Goal: Find contact information: Find contact information

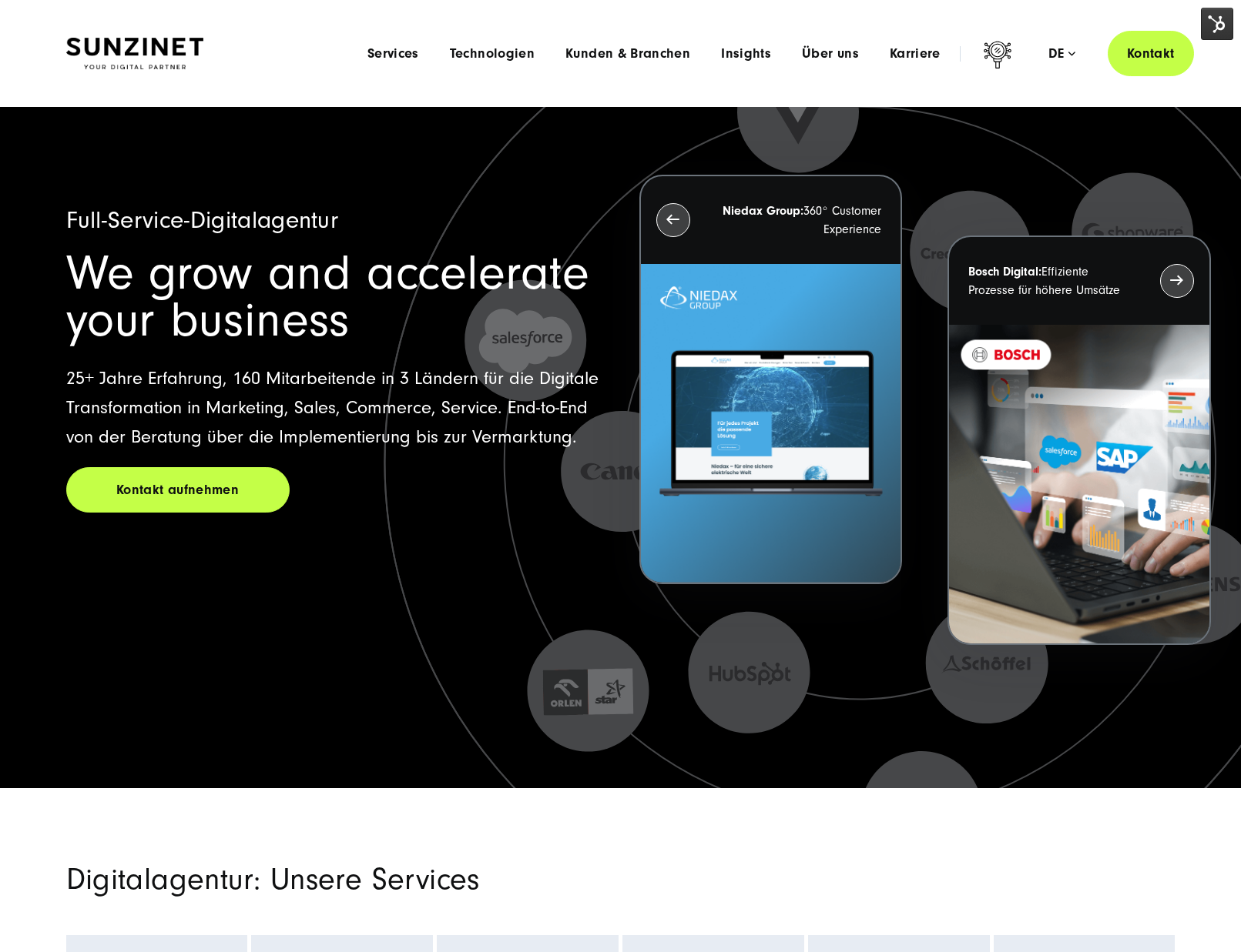
click at [853, 63] on div "Menu Services Menu Full Service Digitalagentur Wir lösen komplexe Herausforderu…" at bounding box center [773, 54] width 842 height 46
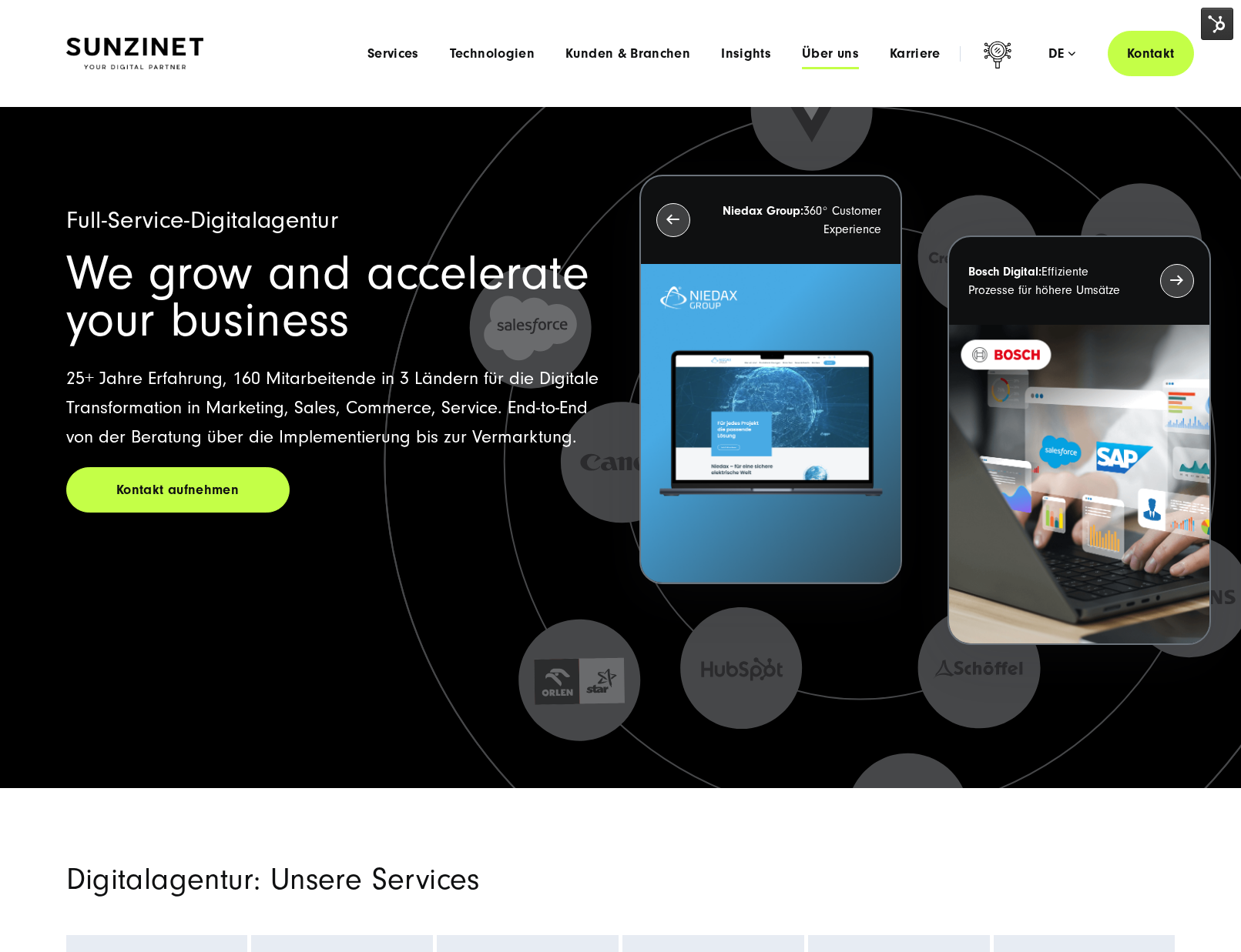
click at [841, 56] on span "Über uns" at bounding box center [830, 53] width 57 height 15
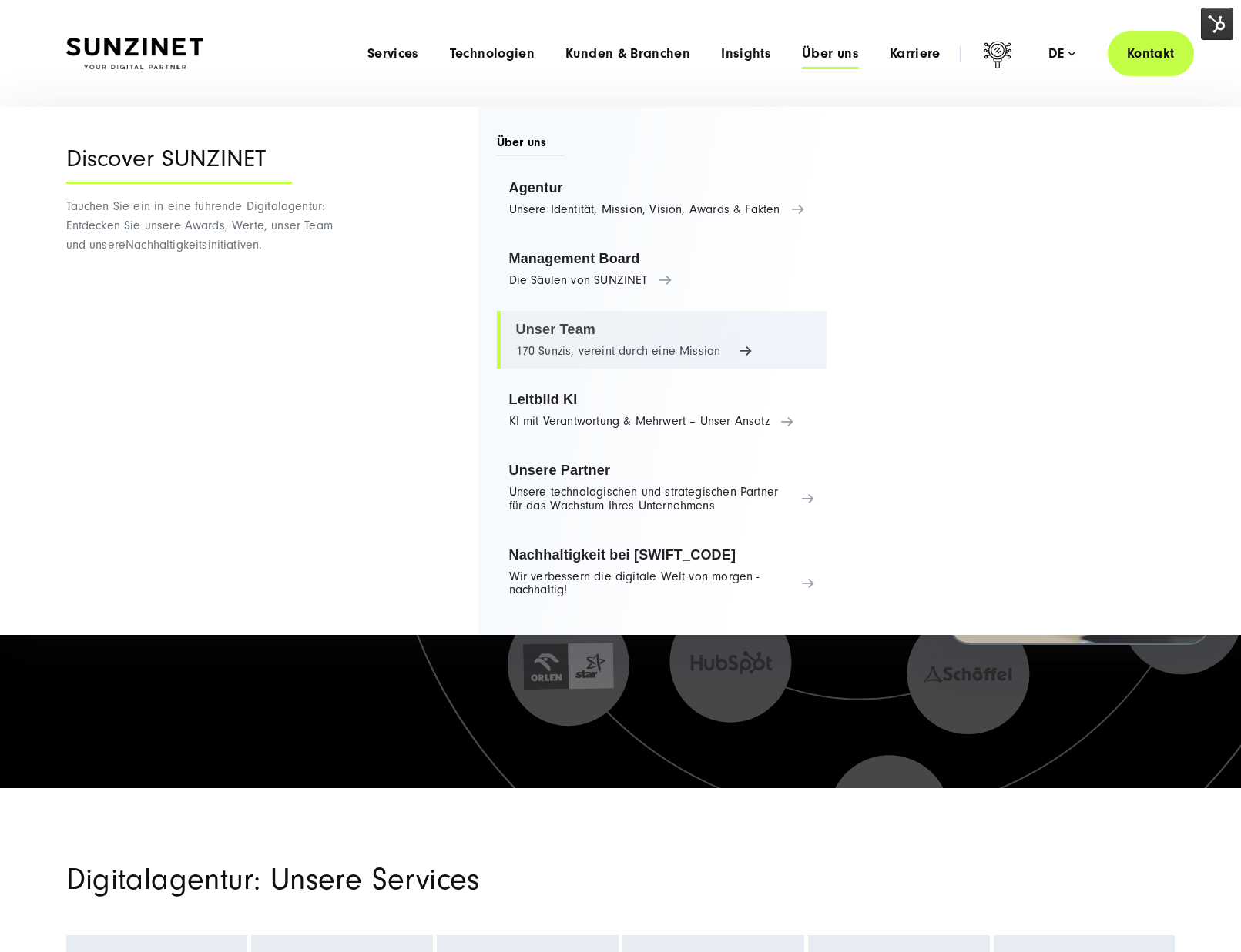
click at [572, 325] on link "Unser Team 170 Sunzis, vereint durch eine Mission" at bounding box center [662, 340] width 330 height 59
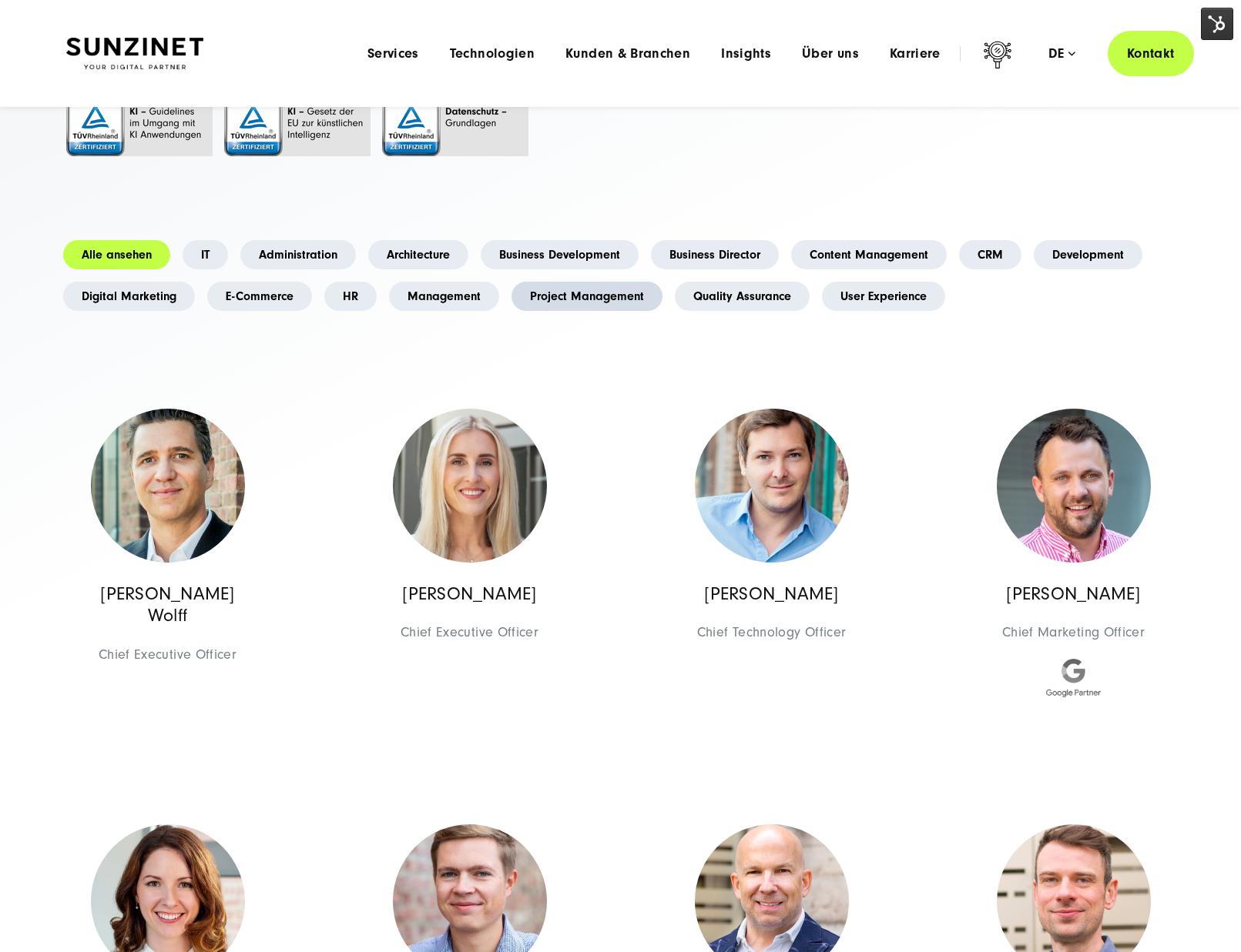
scroll to position [240, 0]
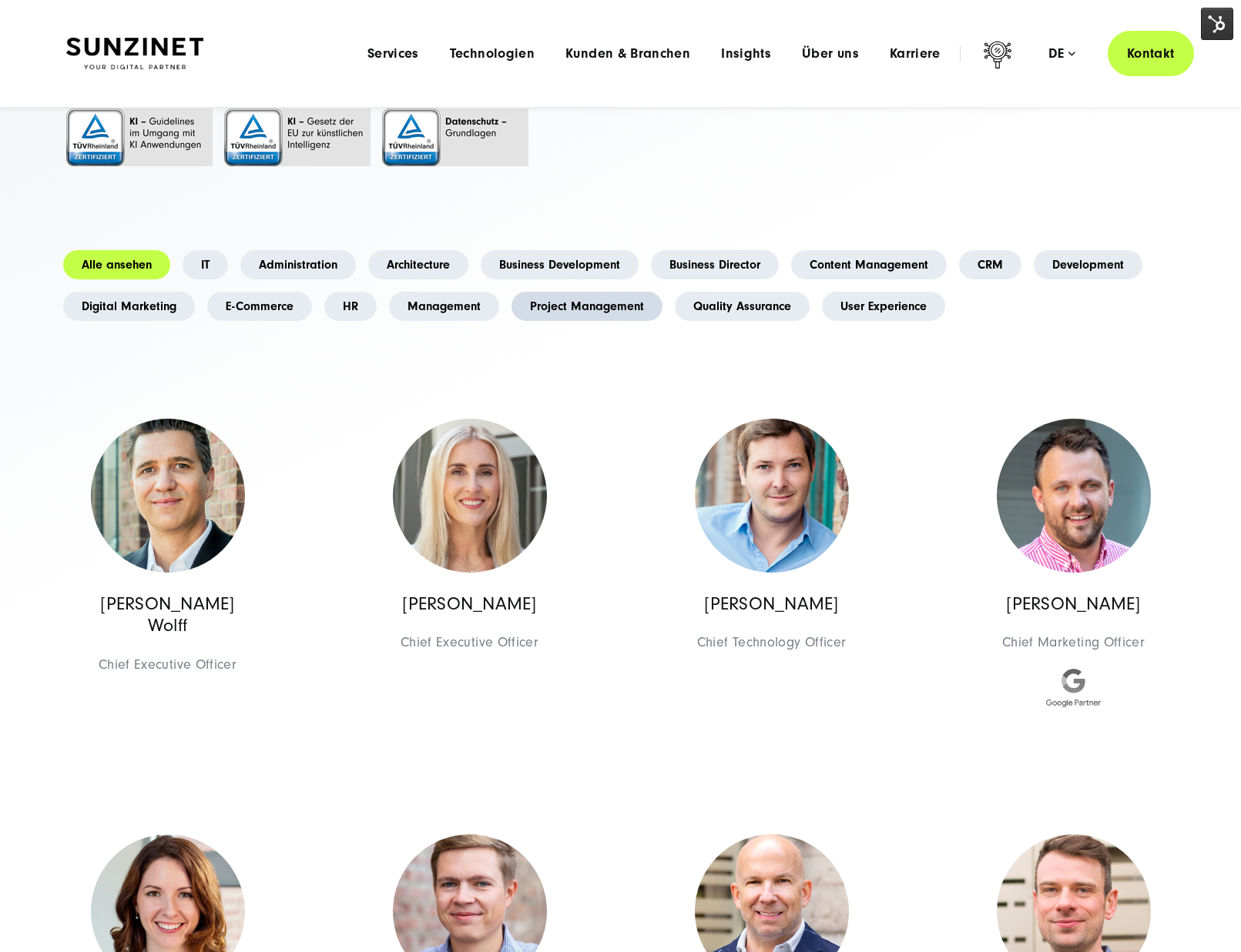
click at [637, 303] on link "Project Management" at bounding box center [587, 305] width 151 height 29
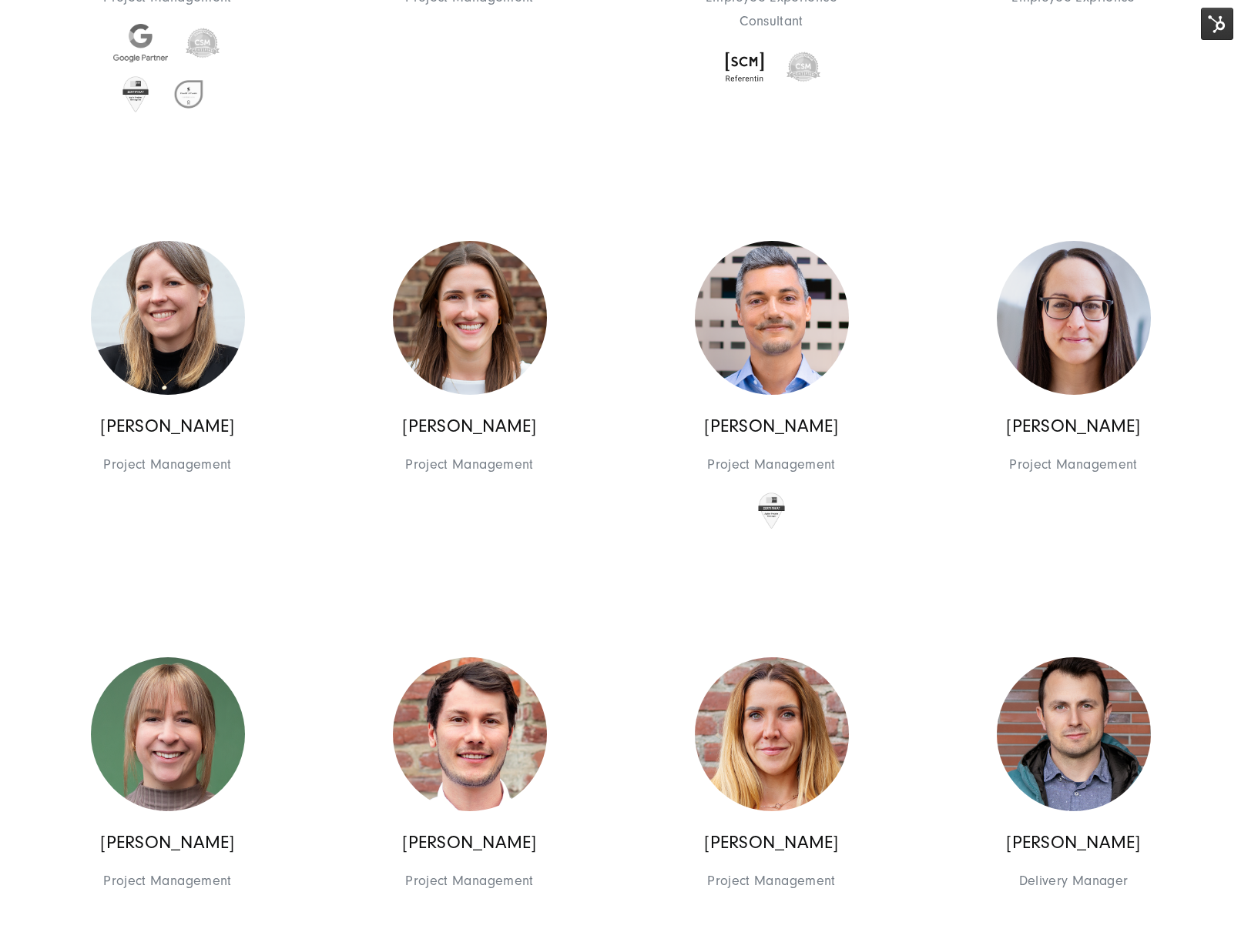
scroll to position [1344, 0]
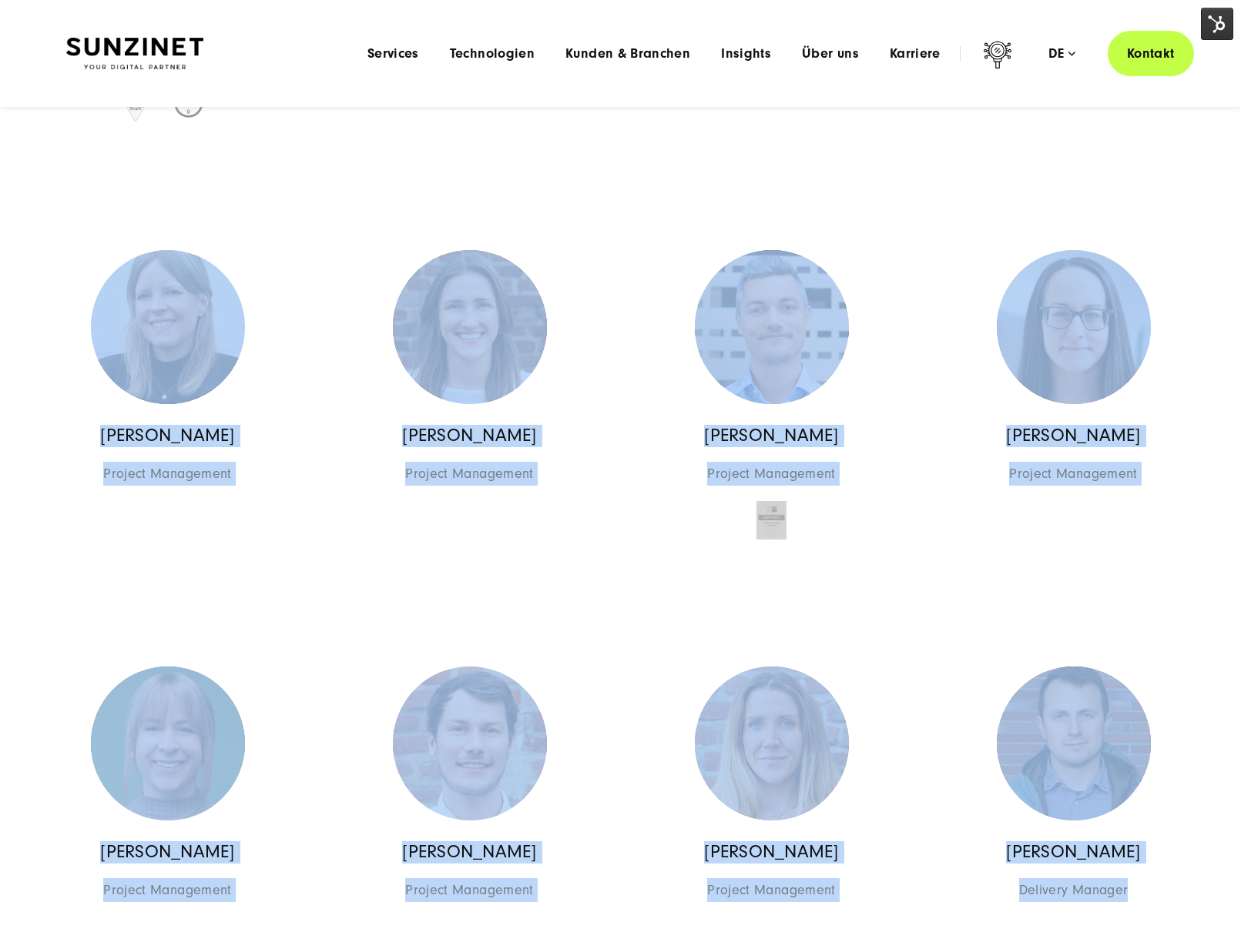
drag, startPoint x: 175, startPoint y: 280, endPoint x: 886, endPoint y: 777, distance: 867.5
click at [1129, 884] on div "Georges D.M. Wolff Chief Executive Officer Management Management Georges D.M. W…" at bounding box center [621, 460] width 1208 height 2492
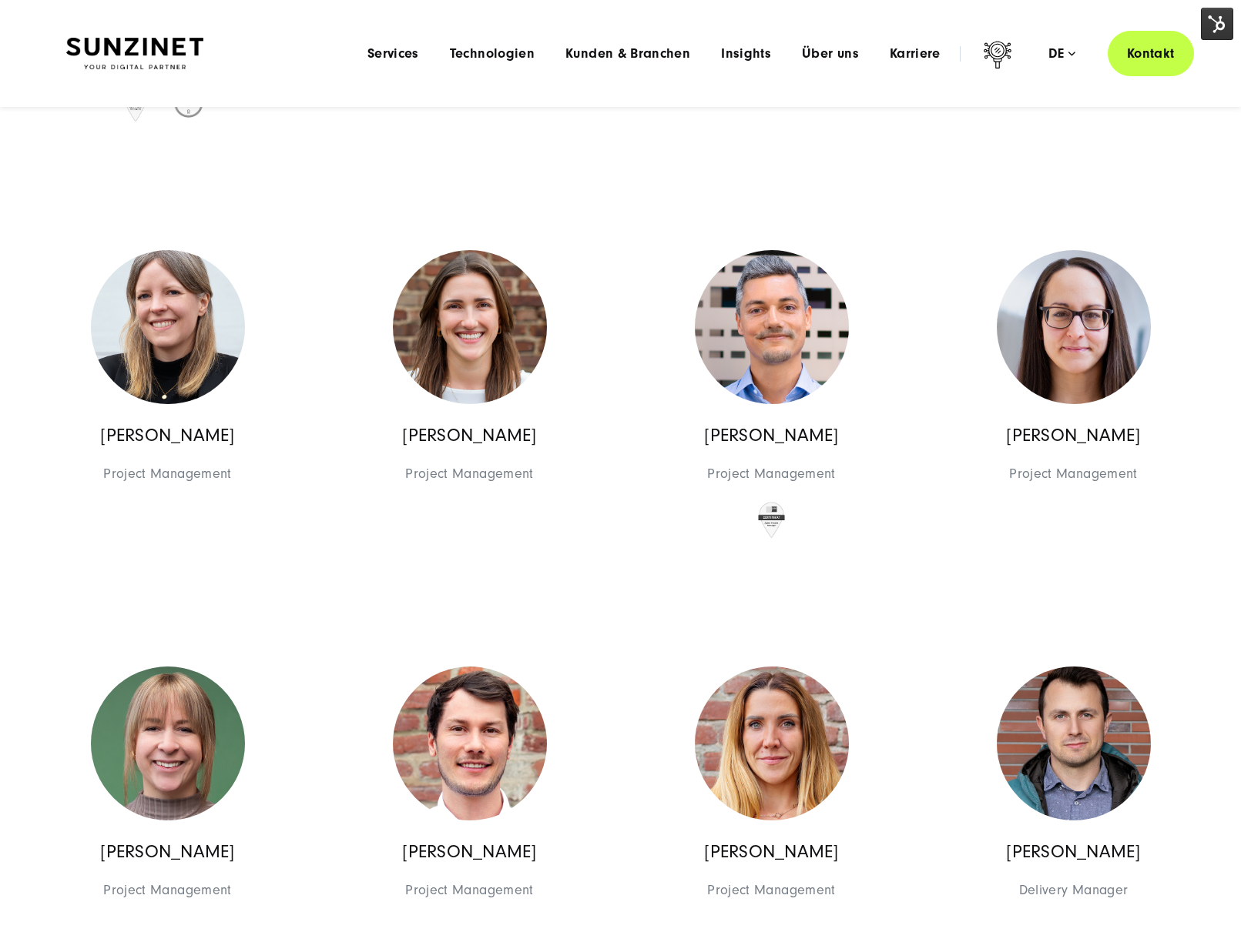
click at [231, 600] on div "Georges D.M. Wolff Chief Executive Officer Management Management Georges D.M. W…" at bounding box center [621, 460] width 1208 height 2492
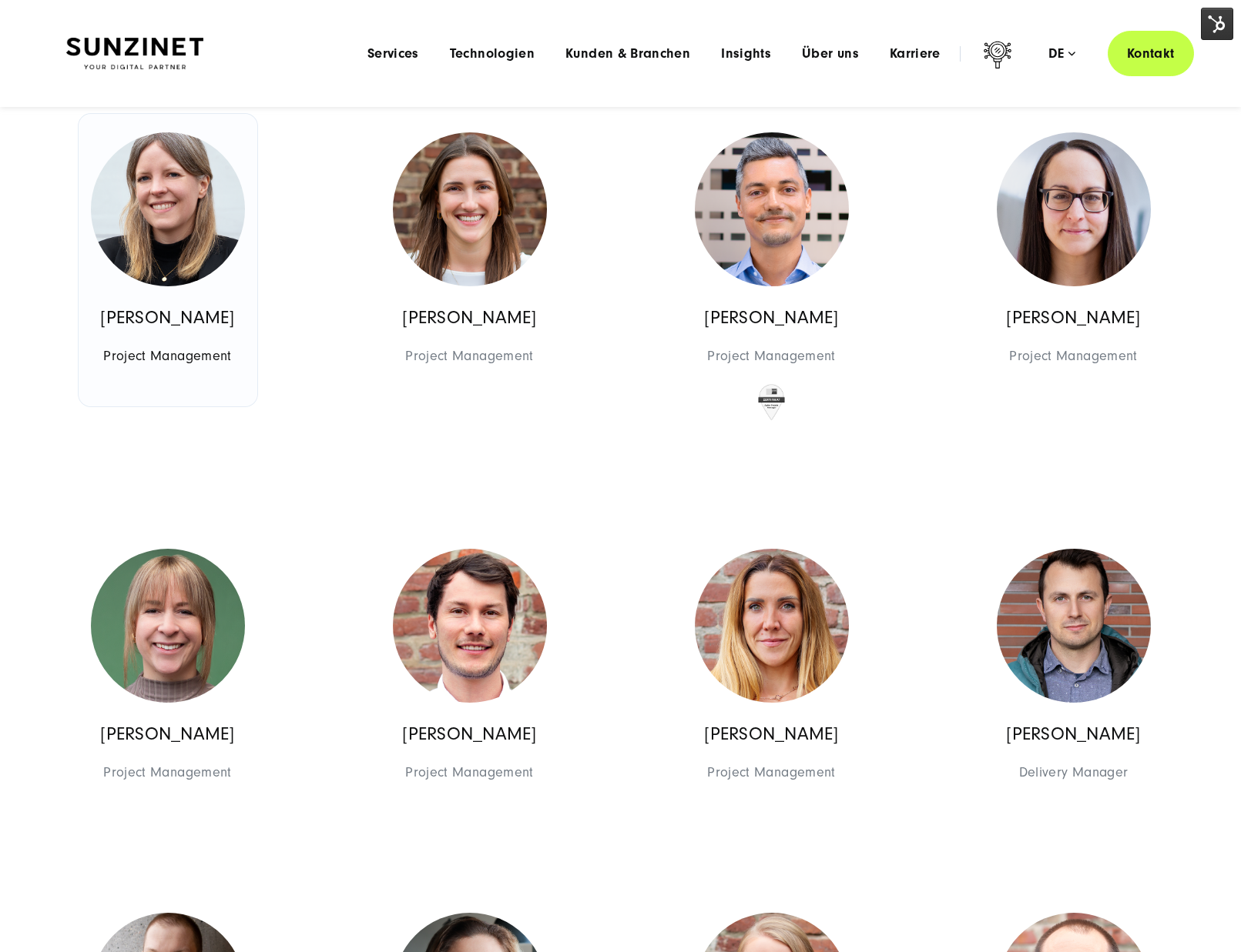
scroll to position [1385, 0]
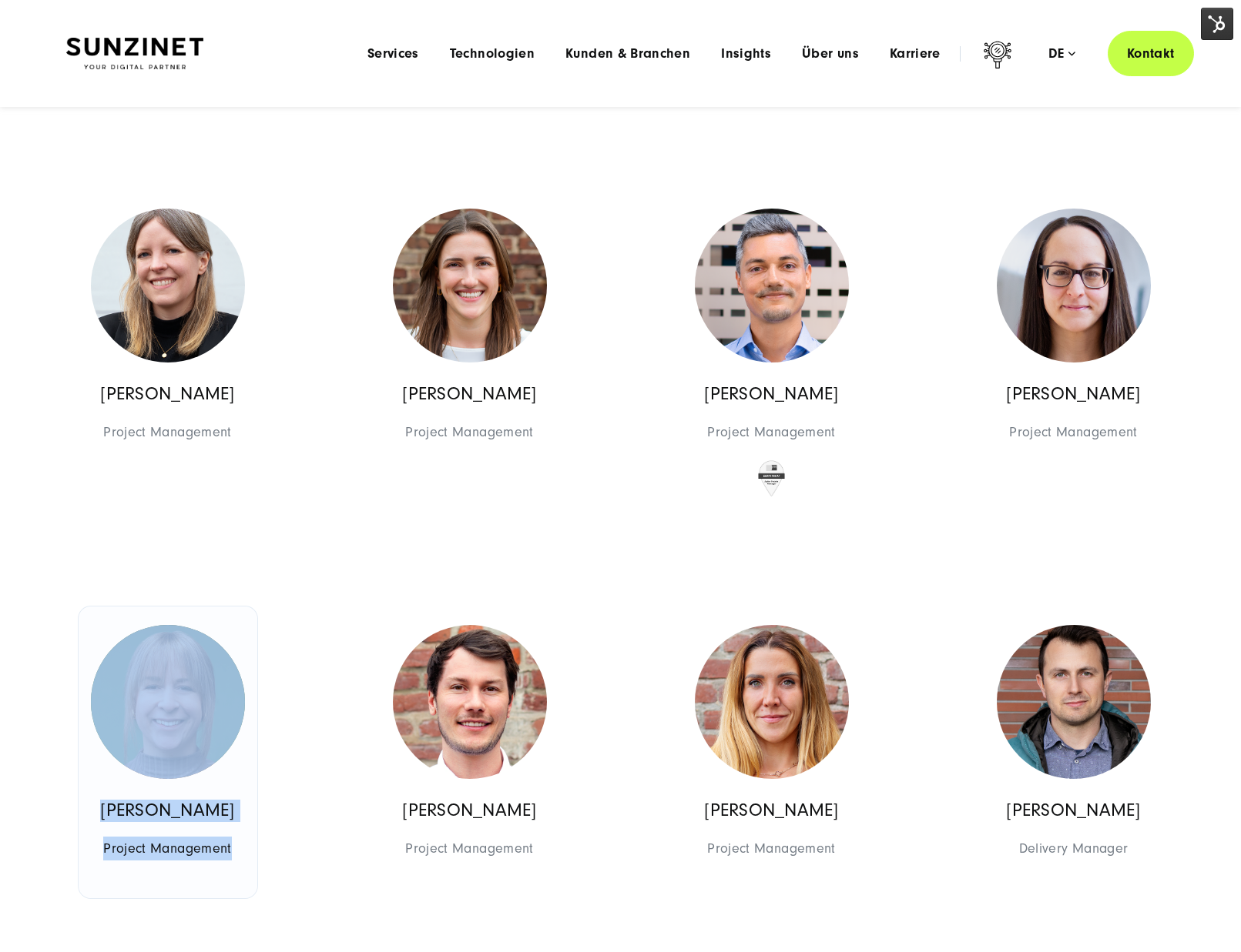
drag, startPoint x: 68, startPoint y: 571, endPoint x: 84, endPoint y: 636, distance: 66.9
click at [267, 869] on div "Georges D.M. Wolff Chief Executive Officer Management Management Georges D.M. W…" at bounding box center [621, 418] width 1208 height 2492
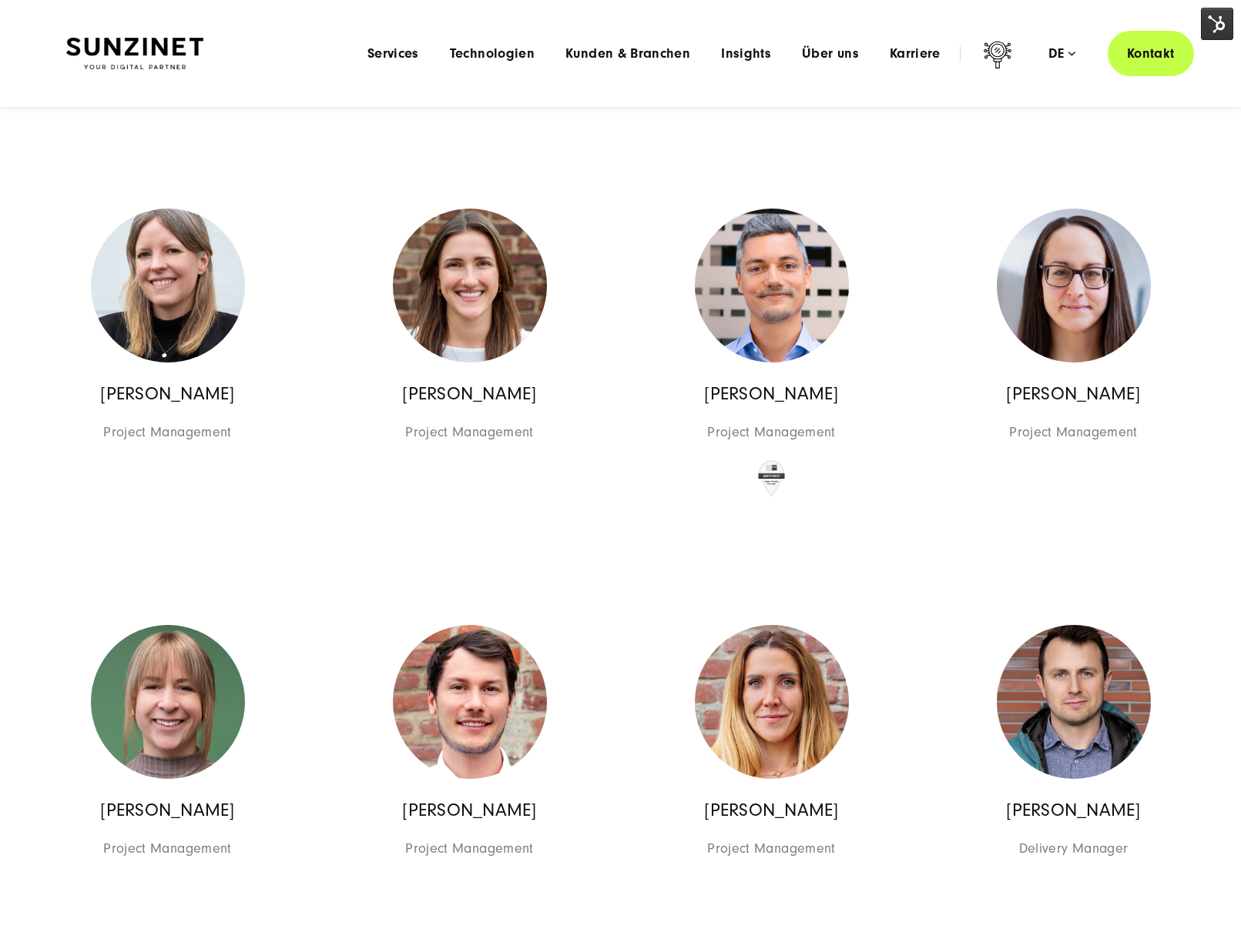
click at [85, 507] on div "Kerstin Hoebink Project Management Project Management Project Management Kersti…" at bounding box center [167, 362] width 302 height 344
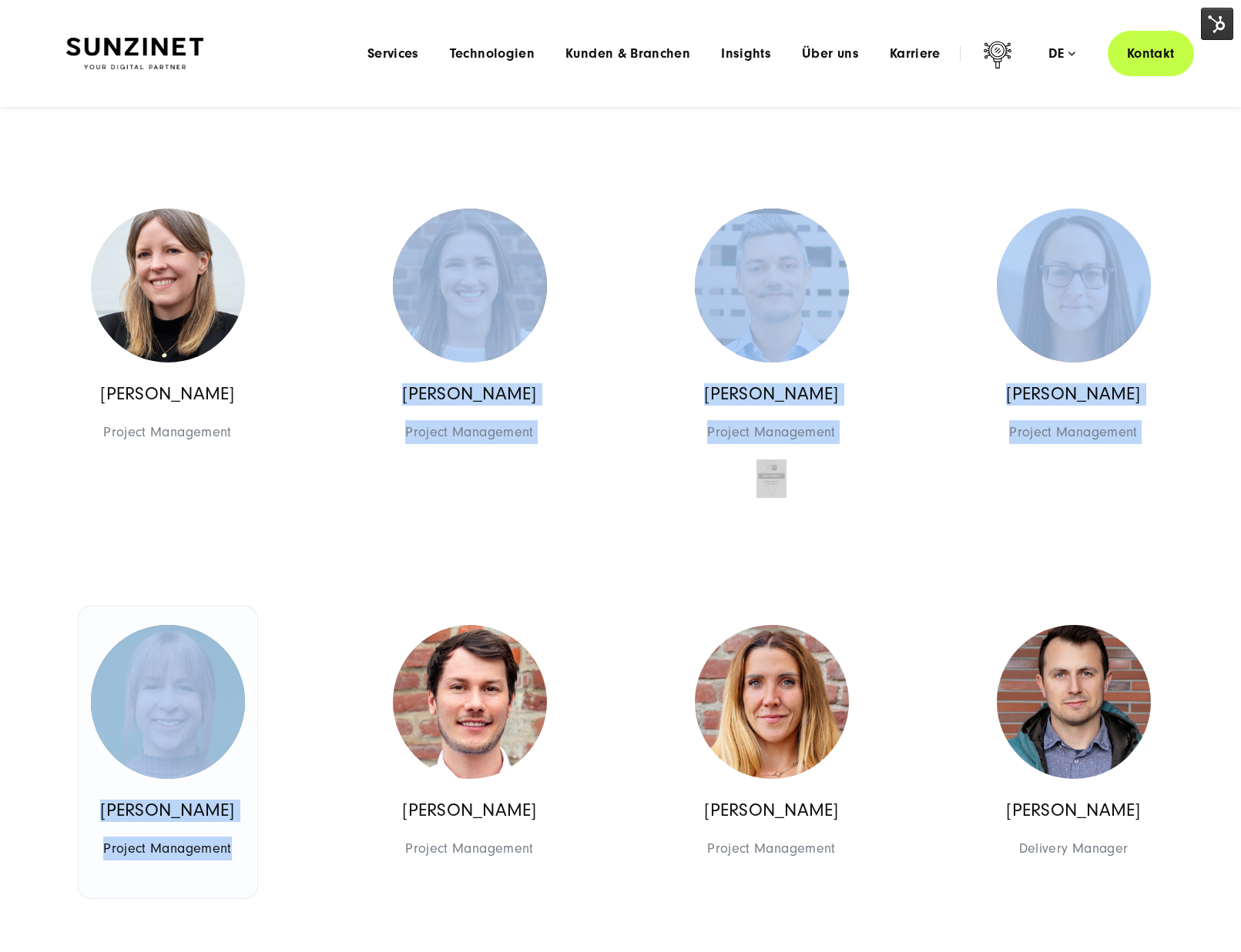
drag, startPoint x: 83, startPoint y: 512, endPoint x: 174, endPoint y: 863, distance: 362.6
click at [174, 863] on div "Georges D.M. Wolff Chief Executive Officer Management Management Georges D.M. W…" at bounding box center [621, 418] width 1208 height 2492
click at [113, 599] on div "Georges D.M. Wolff Chief Executive Officer Management Management Georges D.M. W…" at bounding box center [621, 418] width 1208 height 2492
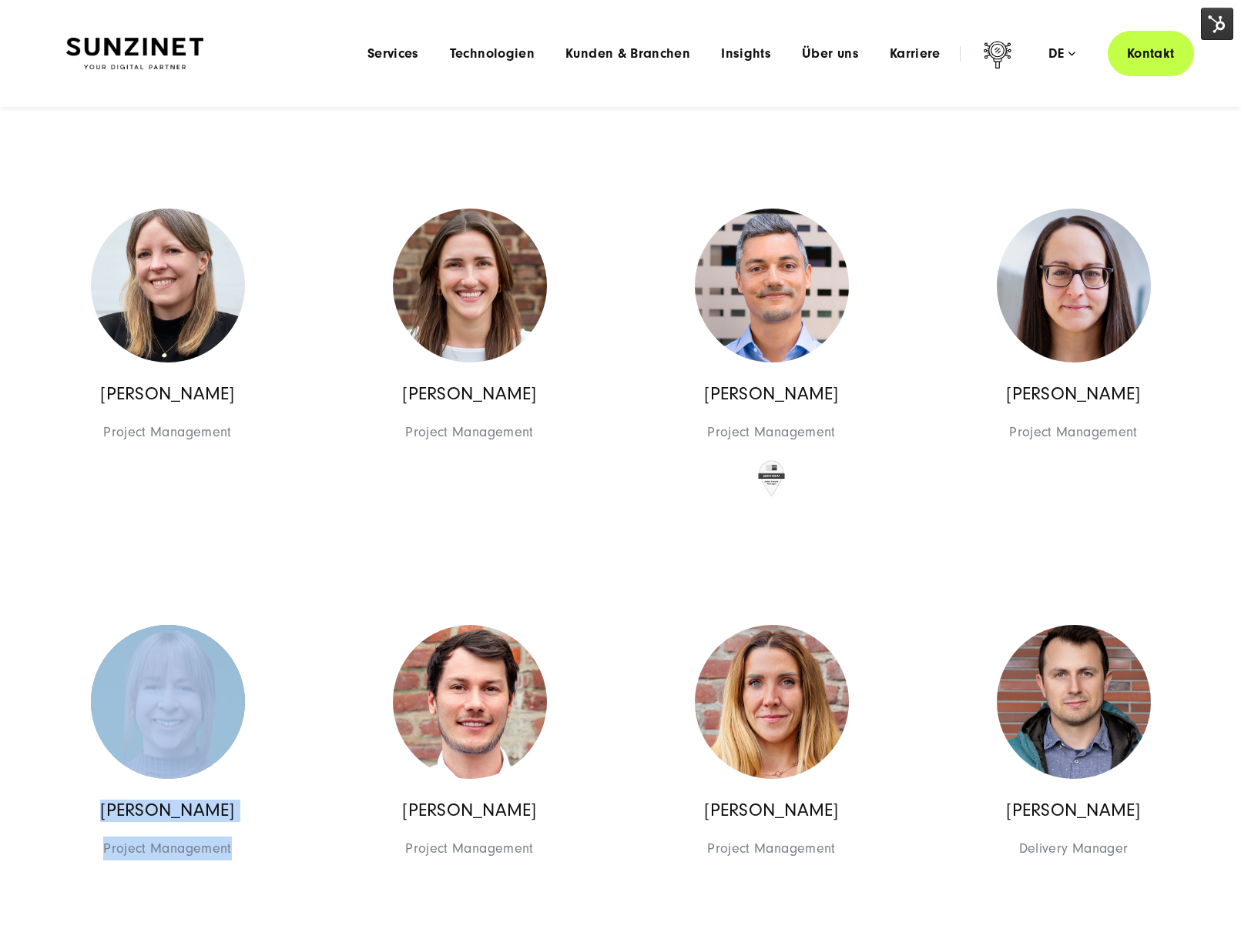
drag, startPoint x: 113, startPoint y: 599, endPoint x: 222, endPoint y: 901, distance: 321.1
click at [222, 908] on div "Georges D.M. Wolff Chief Executive Officer Management Management Georges D.M. W…" at bounding box center [621, 418] width 1208 height 2492
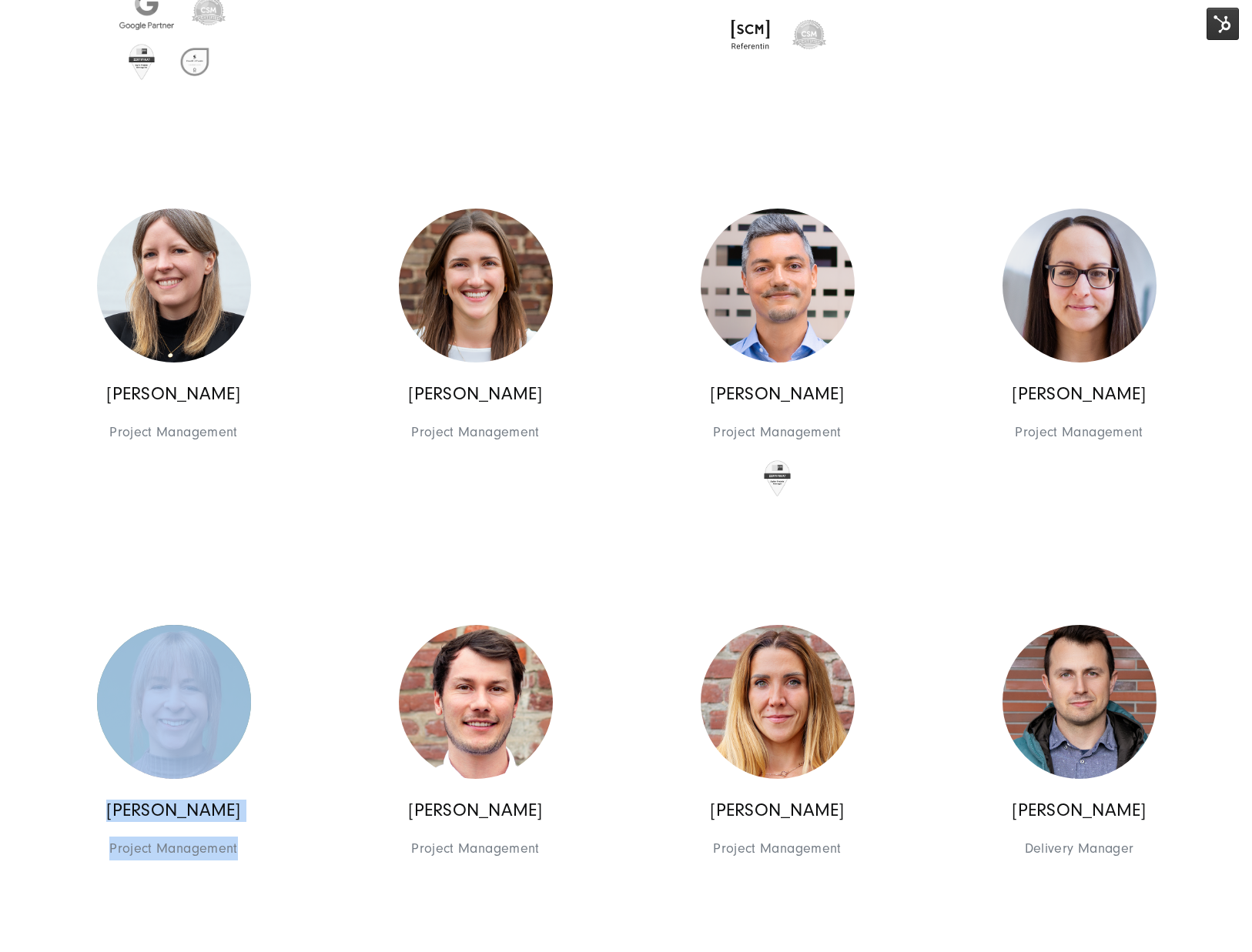
scroll to position [2007, 0]
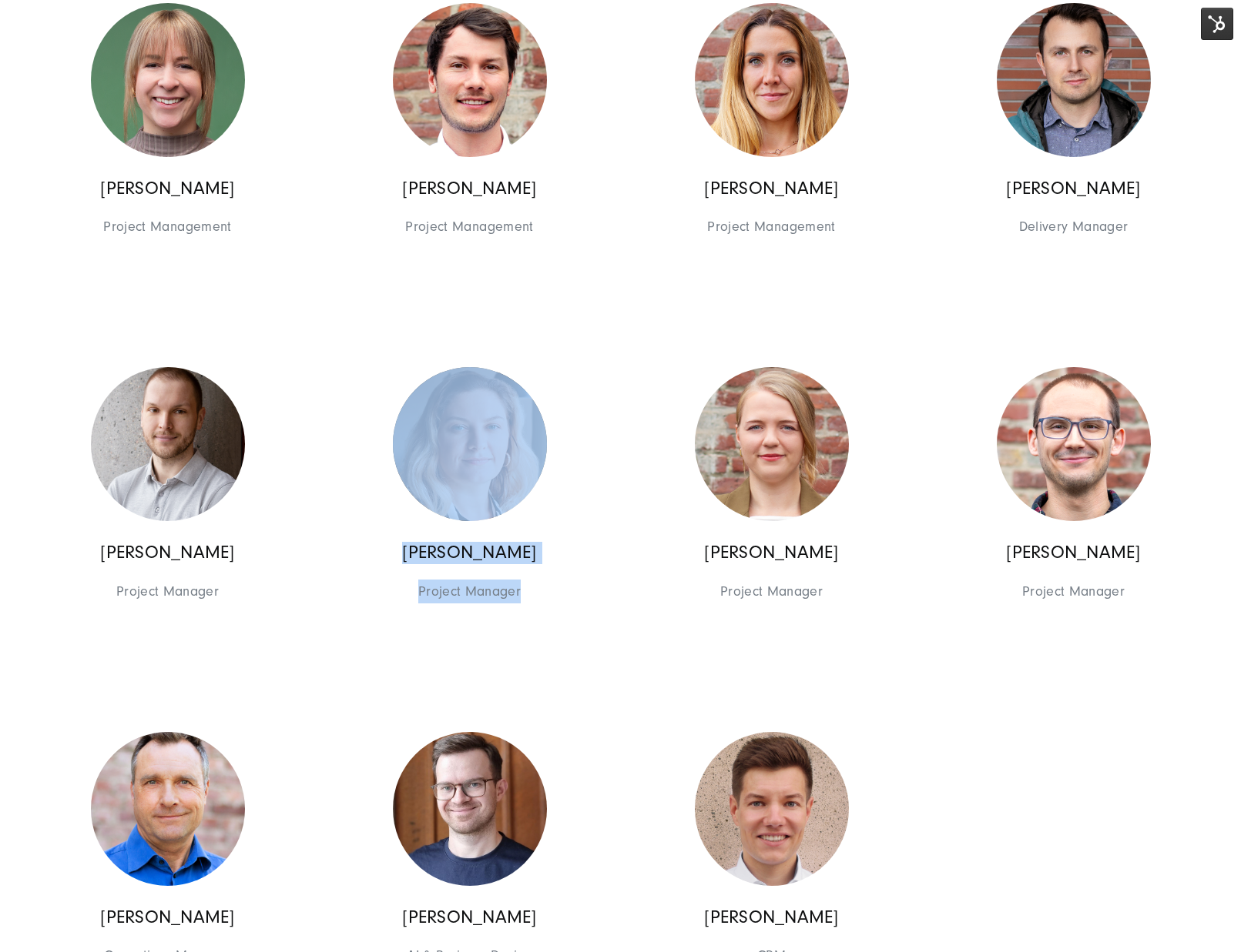
drag, startPoint x: 543, startPoint y: 654, endPoint x: 370, endPoint y: 408, distance: 300.7
click at [373, 381] on div "Alicja Chodara Project Manager Project Management Project Management Alicja Cho…" at bounding box center [469, 495] width 302 height 292
click at [402, 498] on link "Alicja Chodara Project Manager Project Management" at bounding box center [470, 495] width 179 height 292
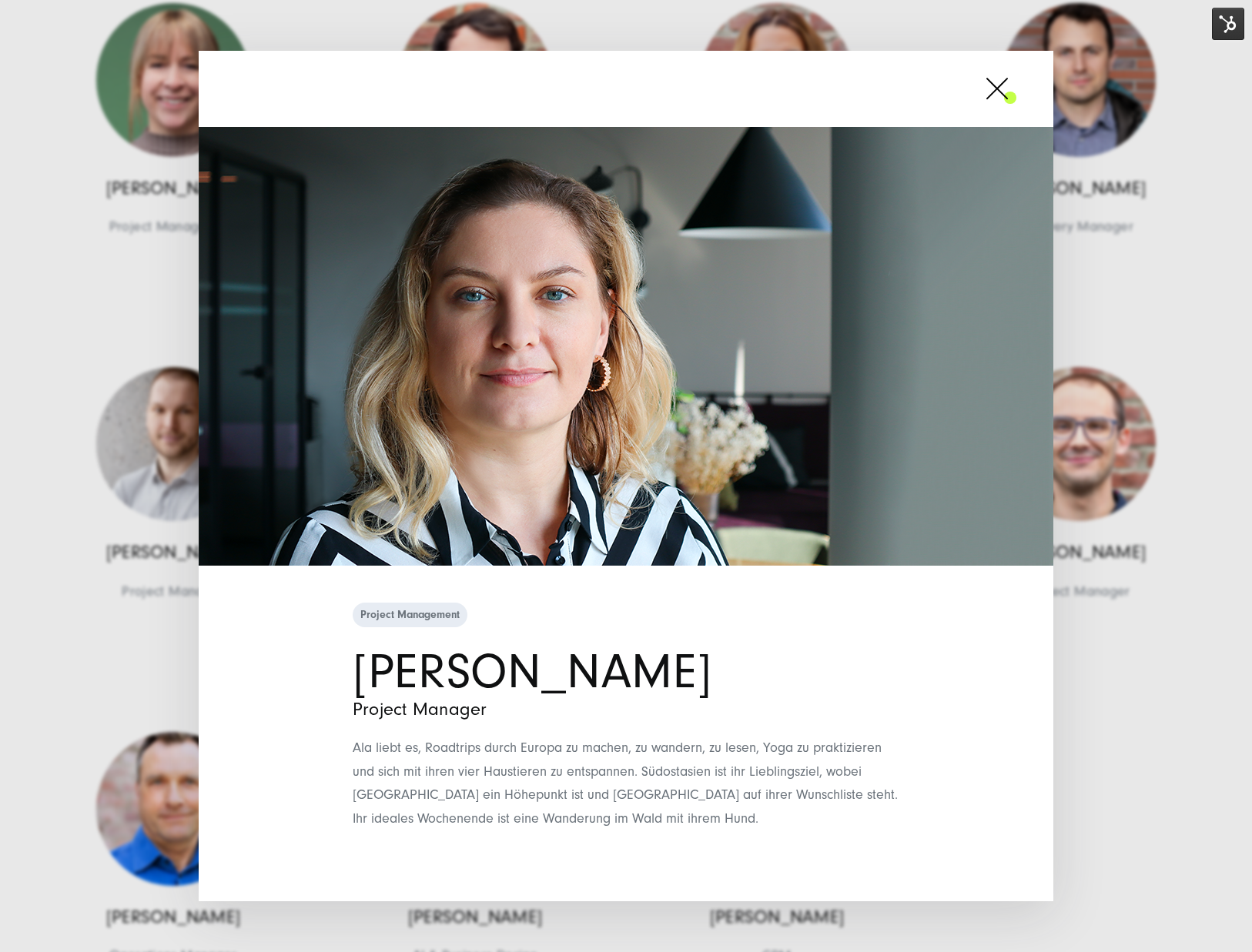
click at [1025, 106] on div at bounding box center [626, 89] width 855 height 77
click at [1017, 103] on span at bounding box center [1017, 89] width 0 height 39
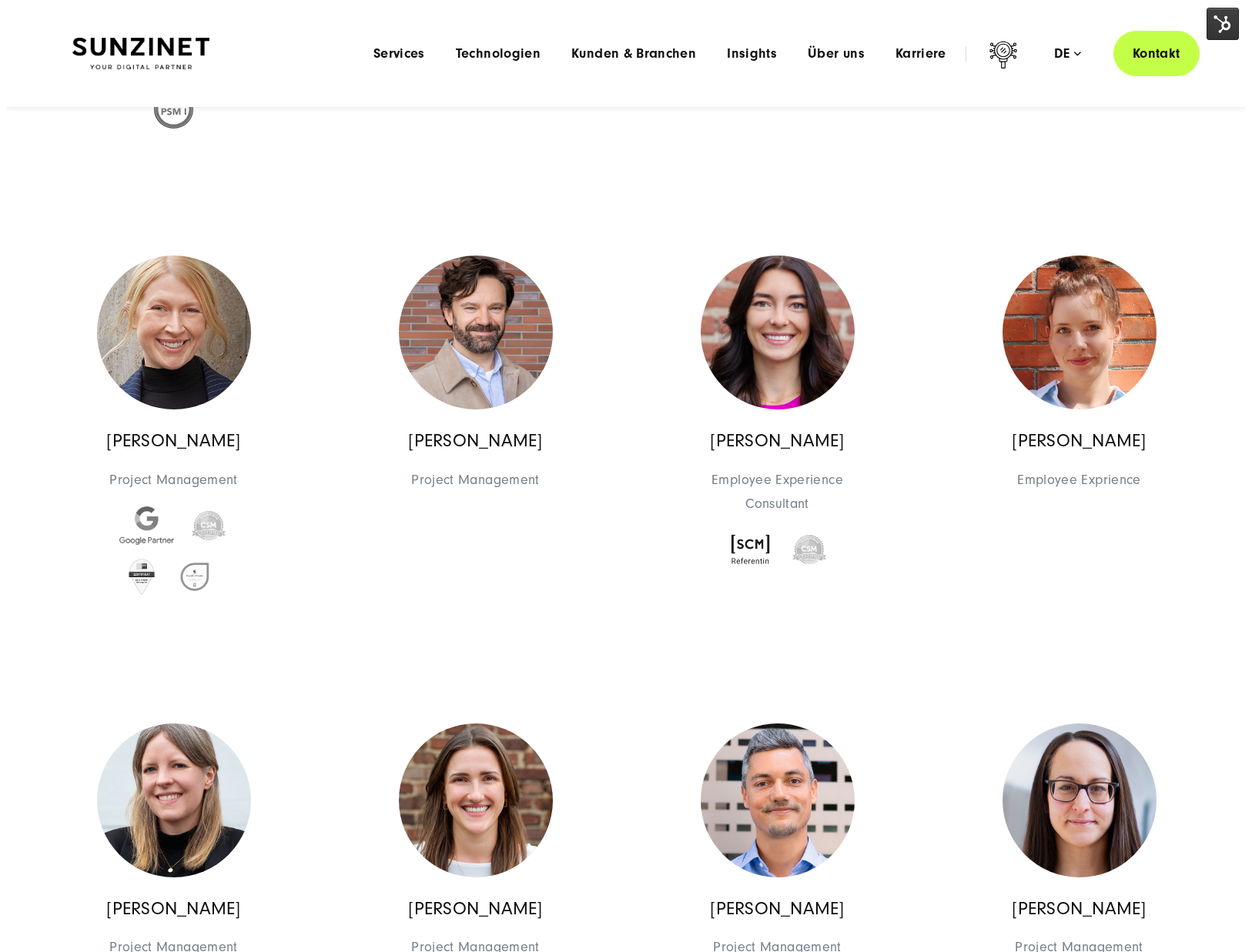
scroll to position [423, 0]
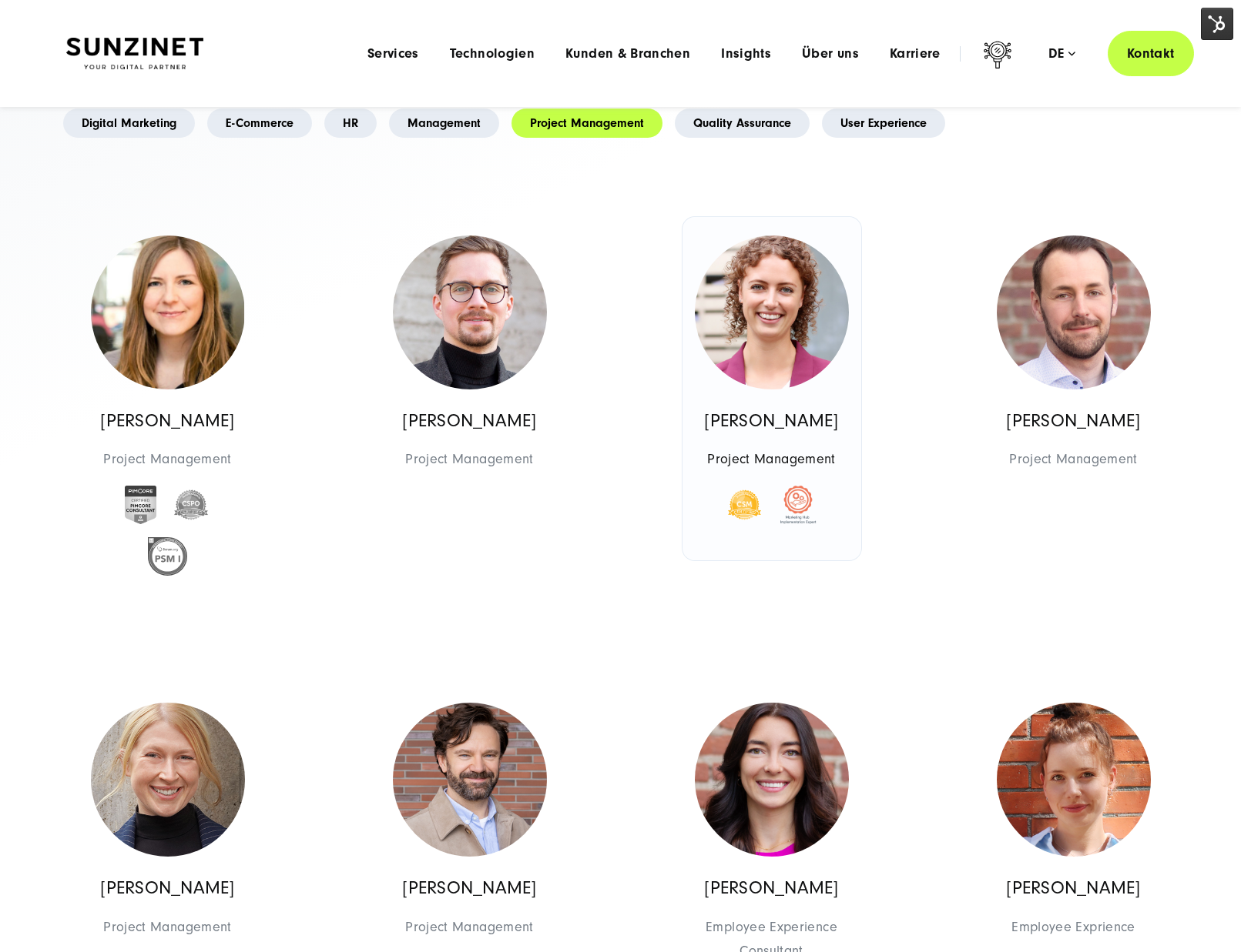
click at [753, 333] on img at bounding box center [771, 312] width 154 height 154
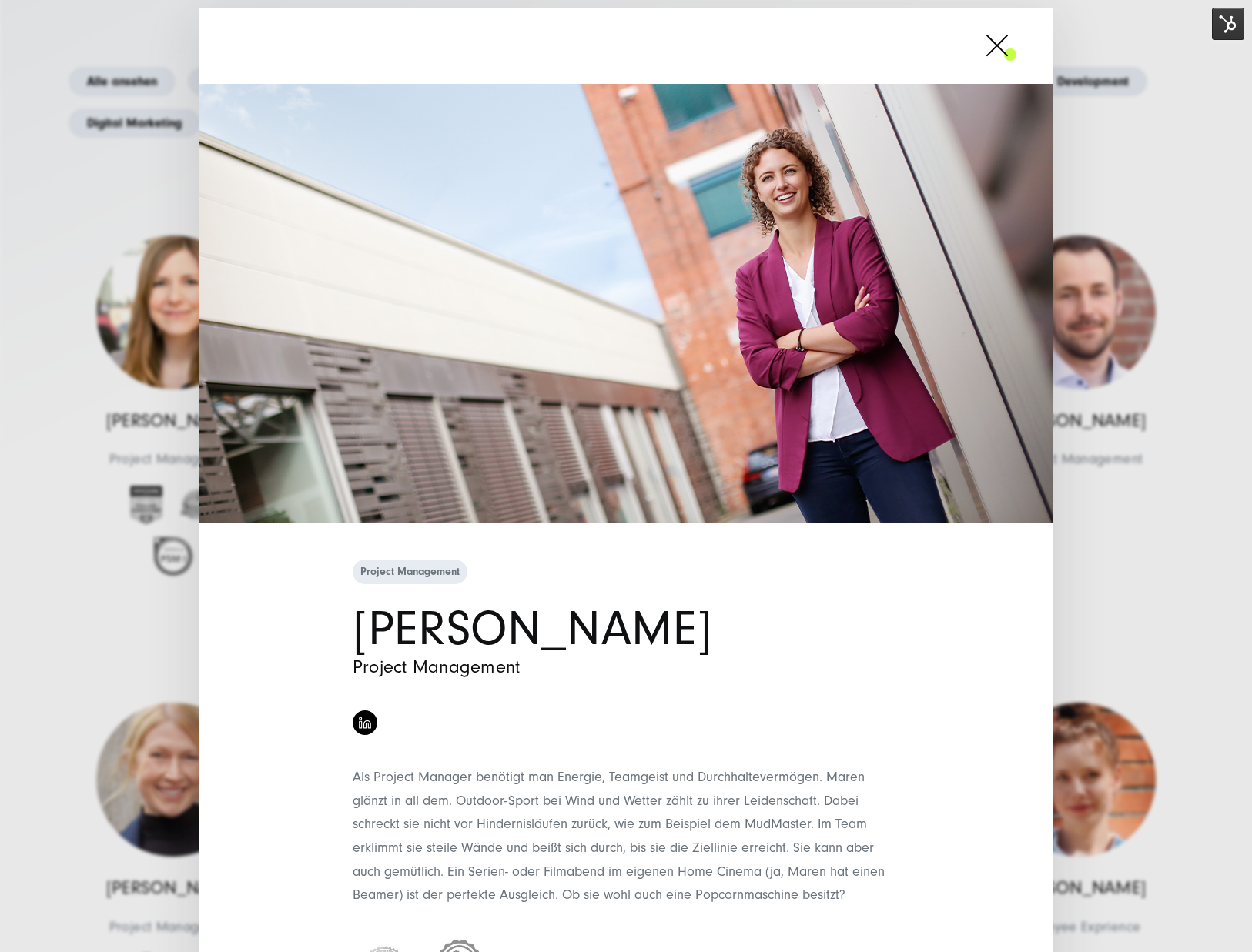
scroll to position [106, 0]
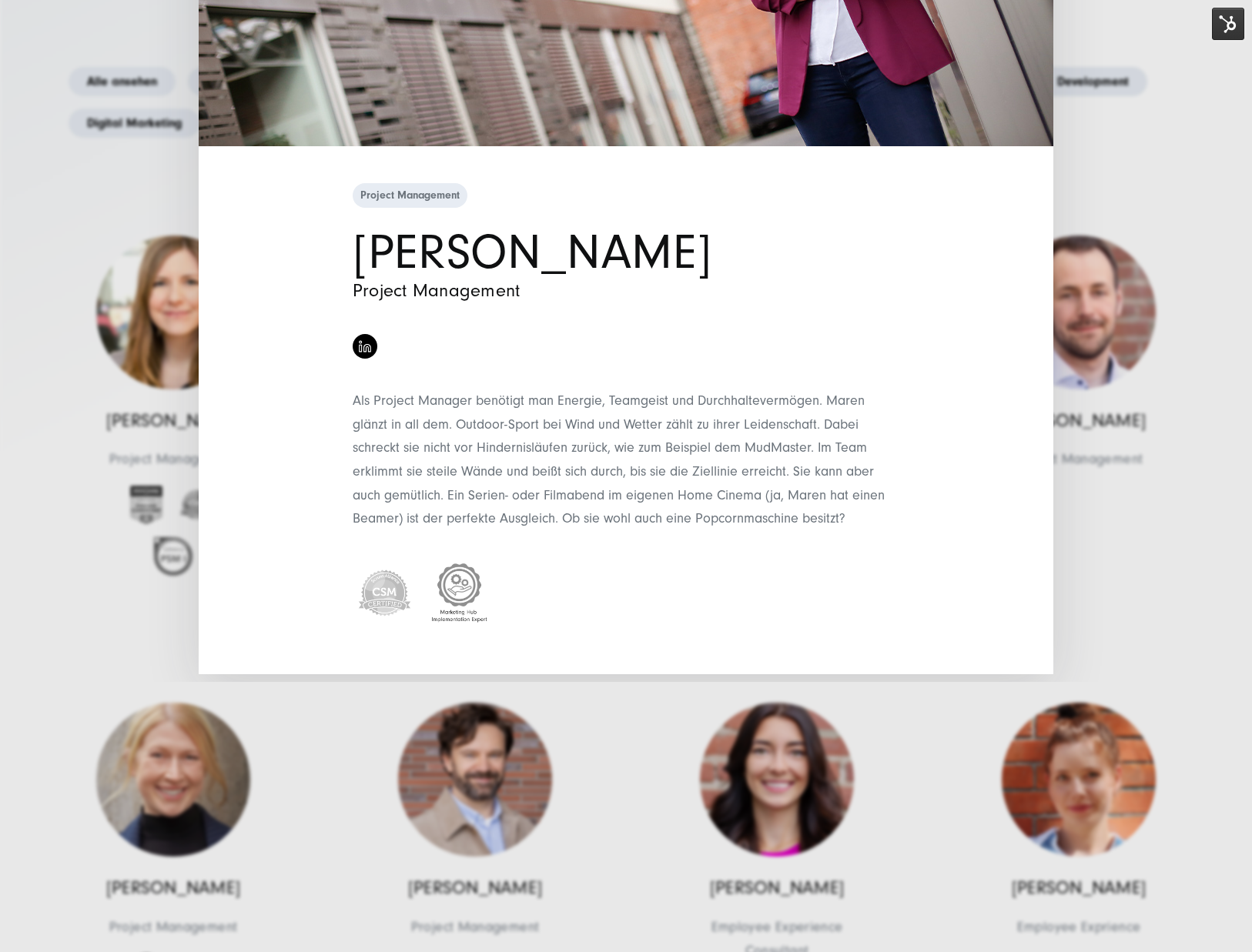
drag, startPoint x: 806, startPoint y: 805, endPoint x: 400, endPoint y: 523, distance: 494.3
click at [397, 531] on div "Project Management Maren Horstmann Project Management" at bounding box center [626, 427] width 577 height 494
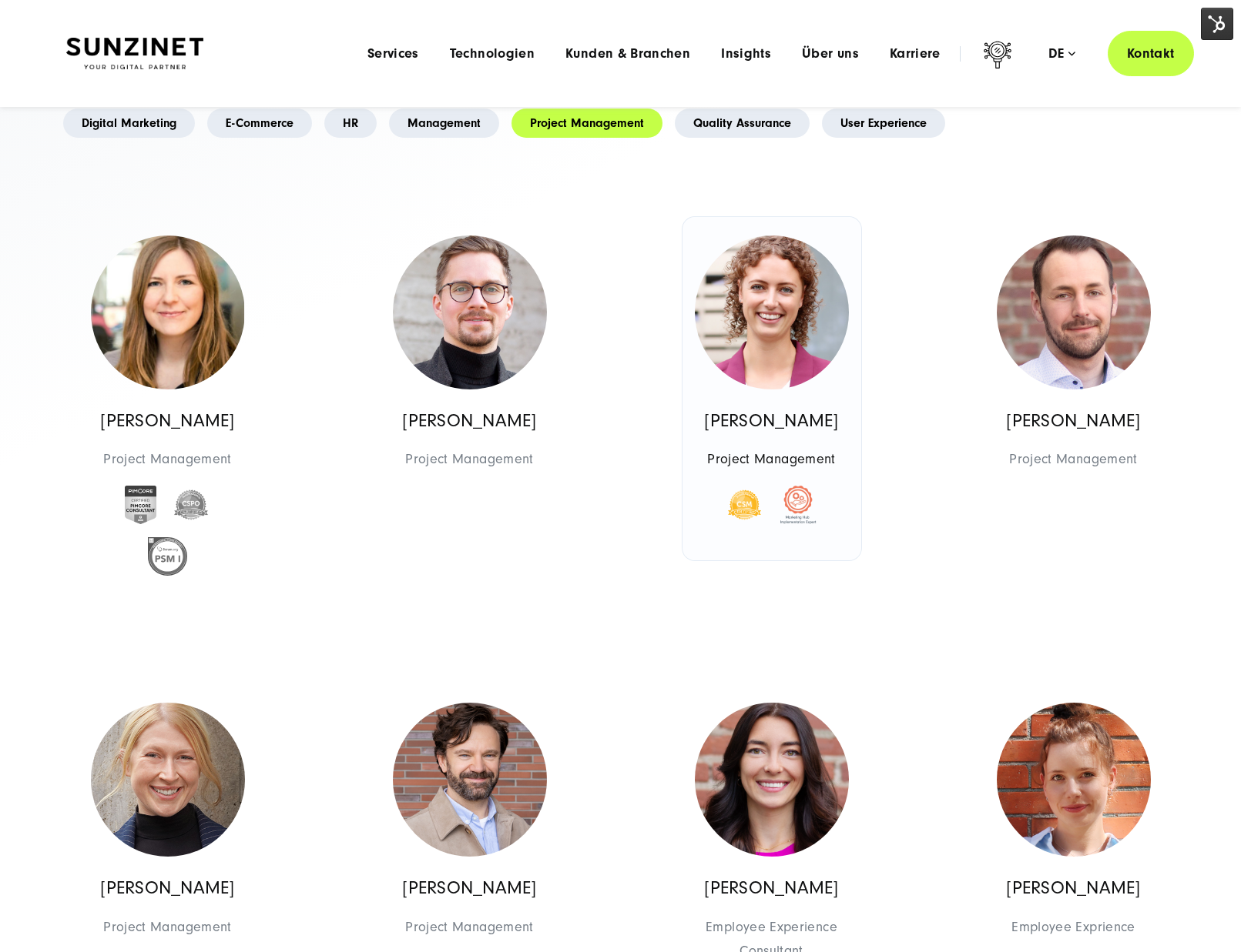
click at [764, 347] on img at bounding box center [771, 312] width 154 height 154
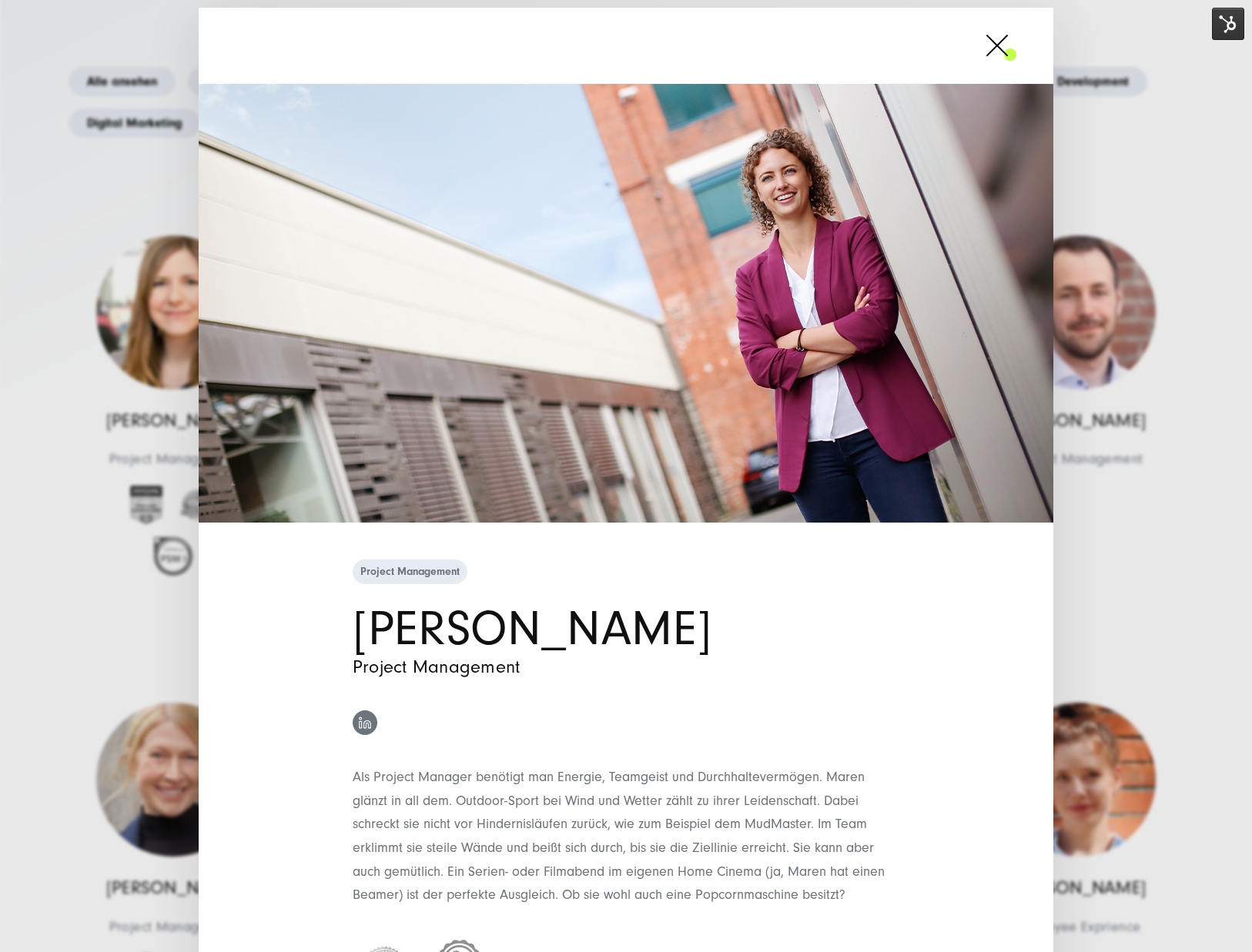
click at [369, 728] on link at bounding box center [364, 722] width 25 height 25
